Goal: Transaction & Acquisition: Purchase product/service

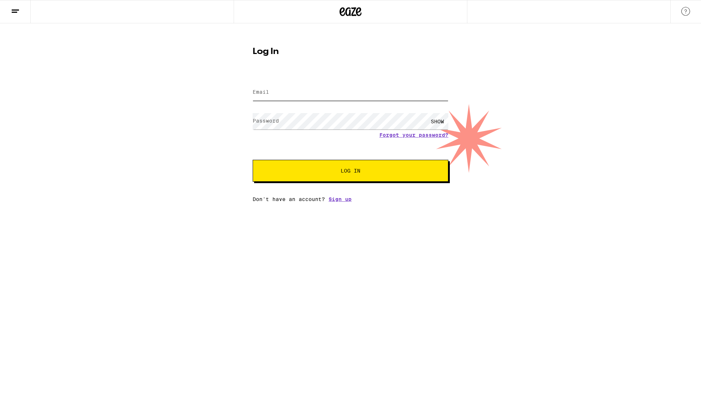
type input "[PERSON_NAME][EMAIL_ADDRESS][DOMAIN_NAME]"
click at [365, 175] on button "Log In" at bounding box center [351, 171] width 196 height 22
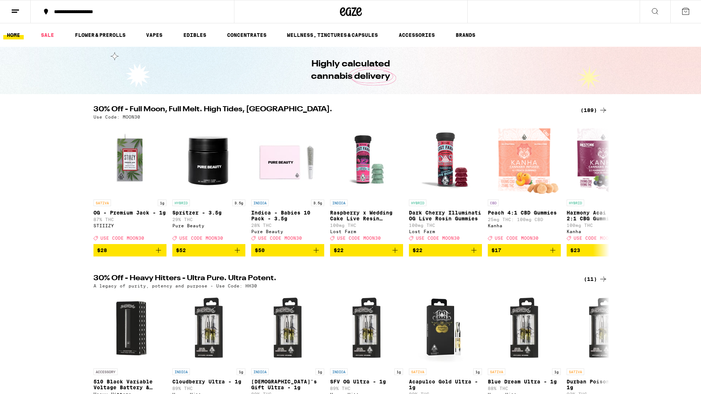
click at [653, 11] on icon at bounding box center [654, 11] width 9 height 9
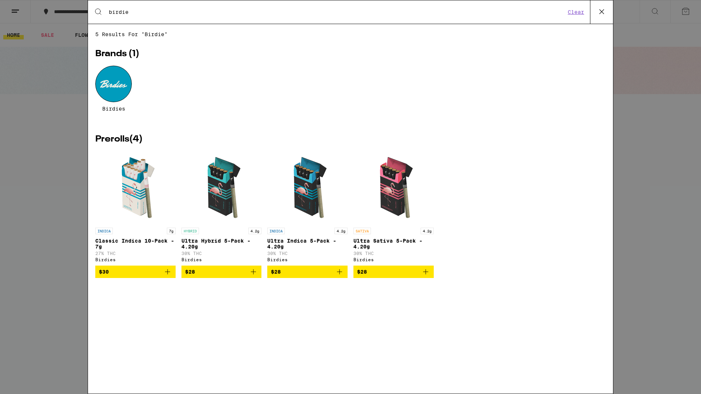
type input "birdie"
click at [223, 276] on span "$28" at bounding box center [221, 272] width 73 height 9
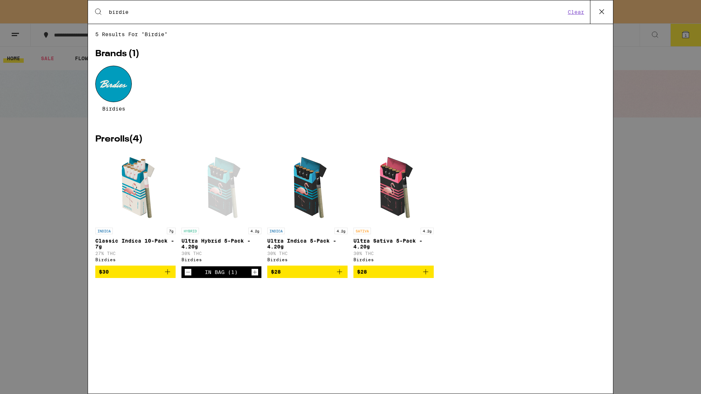
click at [374, 275] on span "$28" at bounding box center [393, 272] width 73 height 9
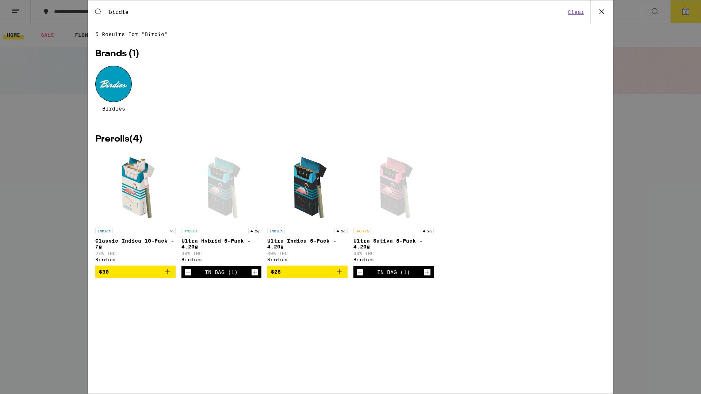
click at [677, 15] on div "Search for Products birdie Clear 5 results for "birdie" Brands ( 1 ) Birdies Pr…" at bounding box center [350, 197] width 701 height 394
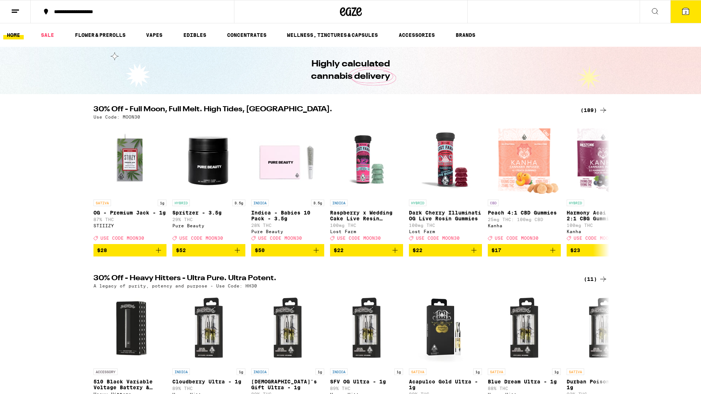
click at [681, 12] on icon at bounding box center [685, 11] width 9 height 9
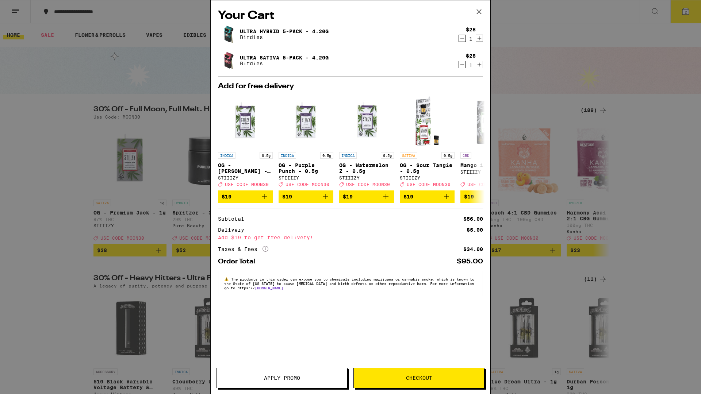
click at [463, 64] on icon "Decrement" at bounding box center [462, 64] width 7 height 9
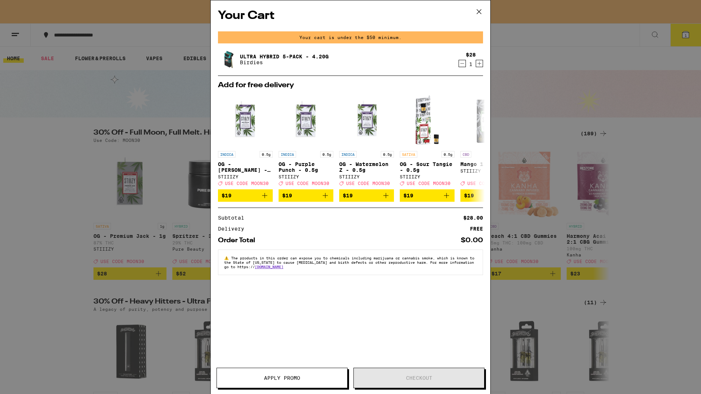
click at [478, 64] on icon "Increment" at bounding box center [479, 63] width 7 height 9
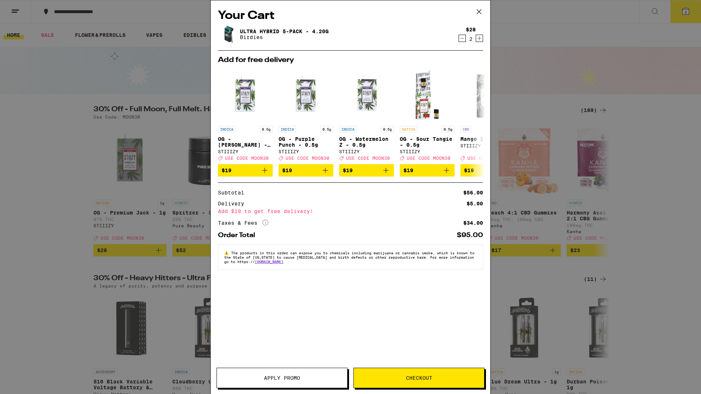
click at [450, 377] on span "Checkout" at bounding box center [419, 378] width 130 height 5
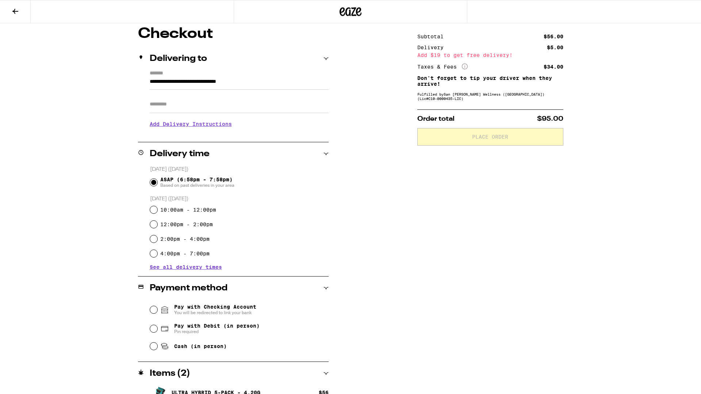
scroll to position [80, 0]
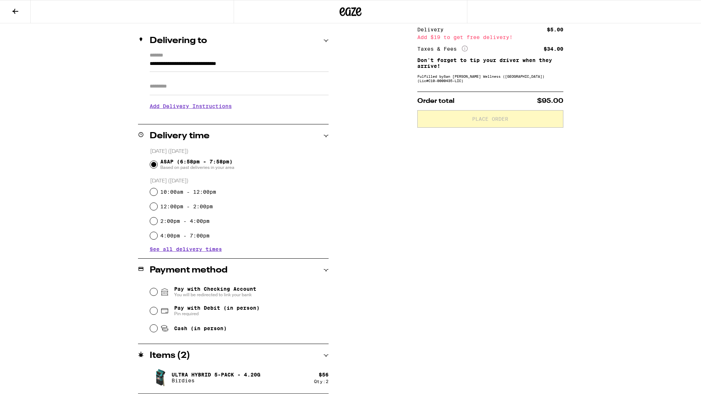
click at [215, 310] on span "Pay with Debit (in person)" at bounding box center [216, 308] width 85 height 6
click at [157, 310] on input "Pay with Debit (in person) Pin required" at bounding box center [153, 310] width 7 height 7
radio input "true"
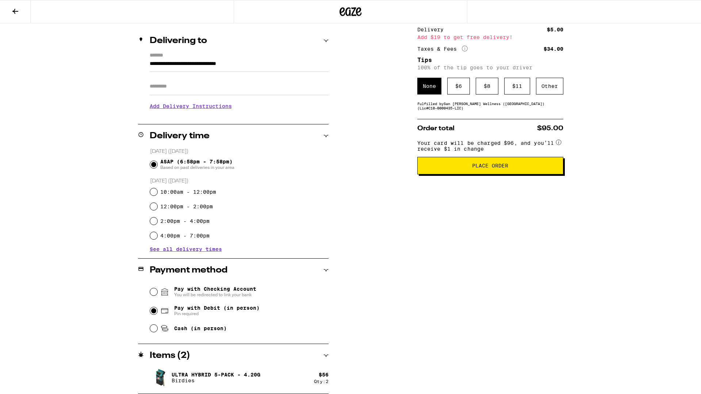
click at [186, 88] on input "Apt/Suite" at bounding box center [239, 87] width 179 height 18
type input "***"
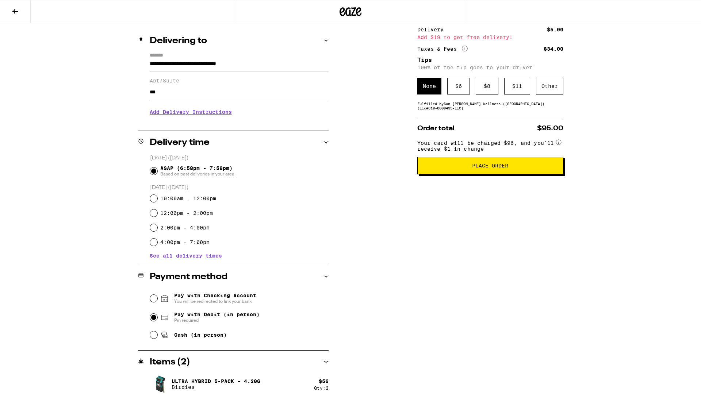
click at [509, 168] on span "Place Order" at bounding box center [490, 165] width 134 height 5
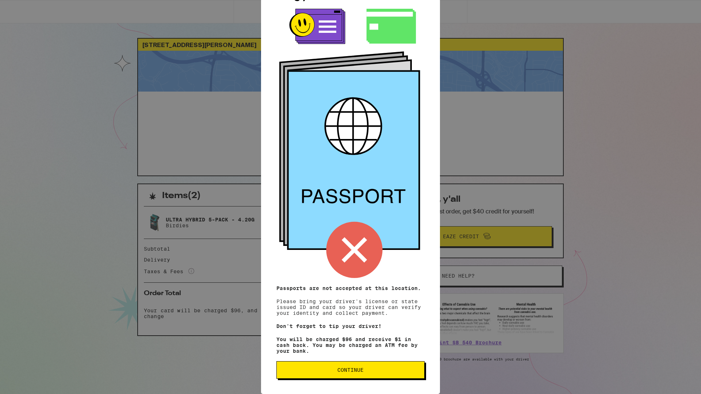
scroll to position [19, 0]
click at [377, 365] on button "Continue" at bounding box center [350, 370] width 148 height 18
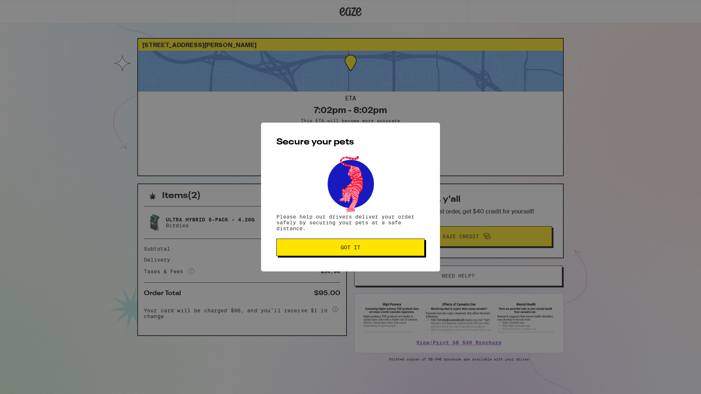
scroll to position [0, 0]
click at [408, 237] on div "Secure your pets Please help our drivers deliver your order safely by securing …" at bounding box center [350, 197] width 179 height 149
click at [399, 252] on button "Got it" at bounding box center [350, 248] width 148 height 18
